Goal: Information Seeking & Learning: Learn about a topic

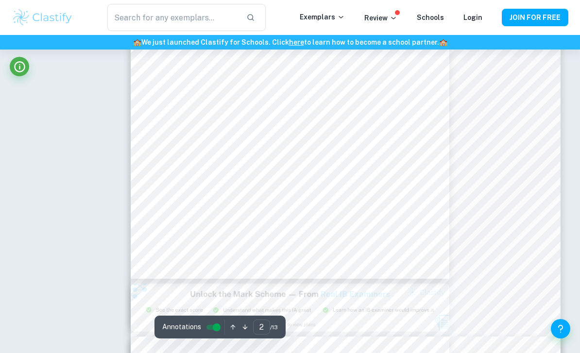
scroll to position [30, 0]
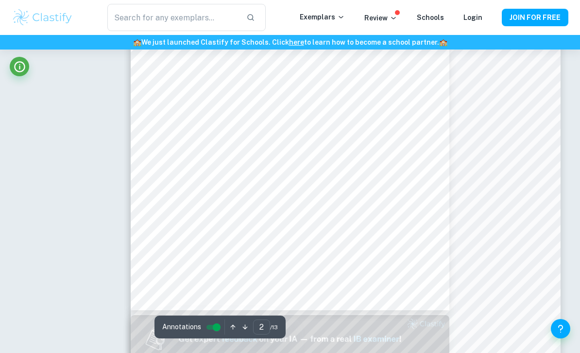
type input "1"
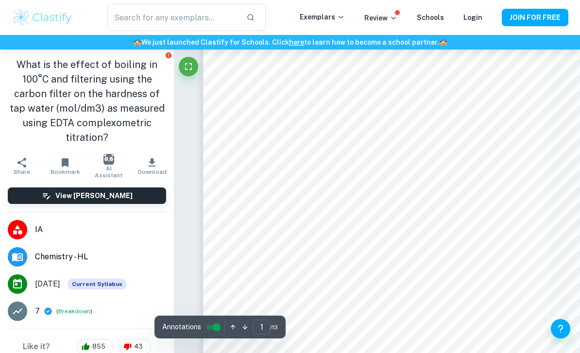
scroll to position [80, 0]
